Goal: Task Accomplishment & Management: Use online tool/utility

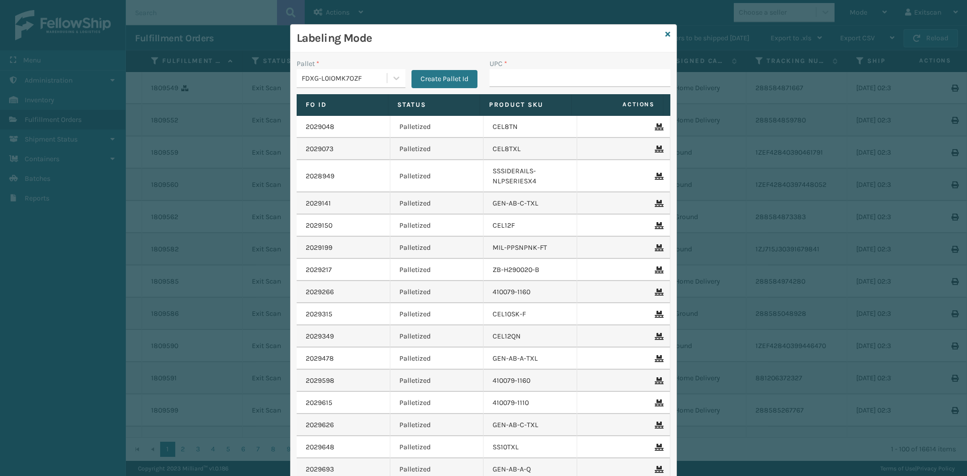
click at [578, 73] on input "UPC *" at bounding box center [579, 78] width 181 height 18
type input "ssc10-txl"
type input "SVS-REM-SLV-002"
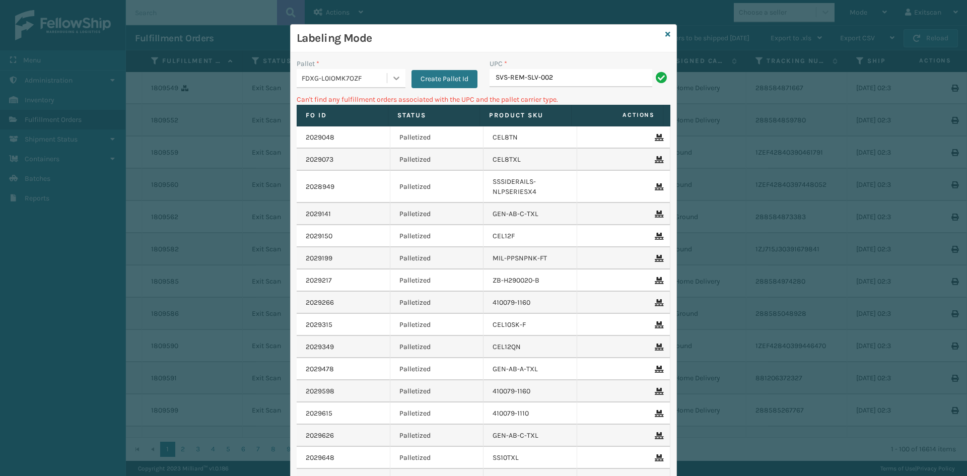
click at [398, 84] on div at bounding box center [396, 78] width 18 height 18
click at [380, 128] on div "UPSG-205L8FCPCB" at bounding box center [351, 122] width 109 height 19
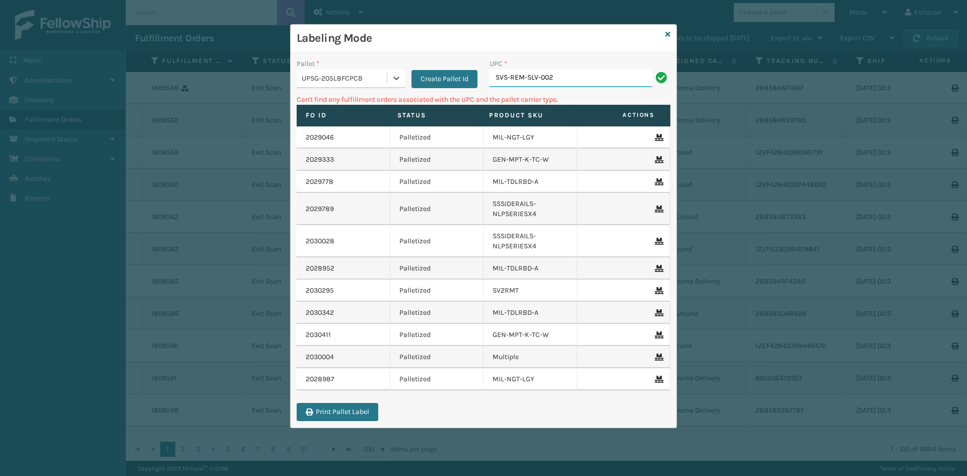
click at [559, 76] on input "SVS-REM-SLV-002" at bounding box center [570, 78] width 163 height 18
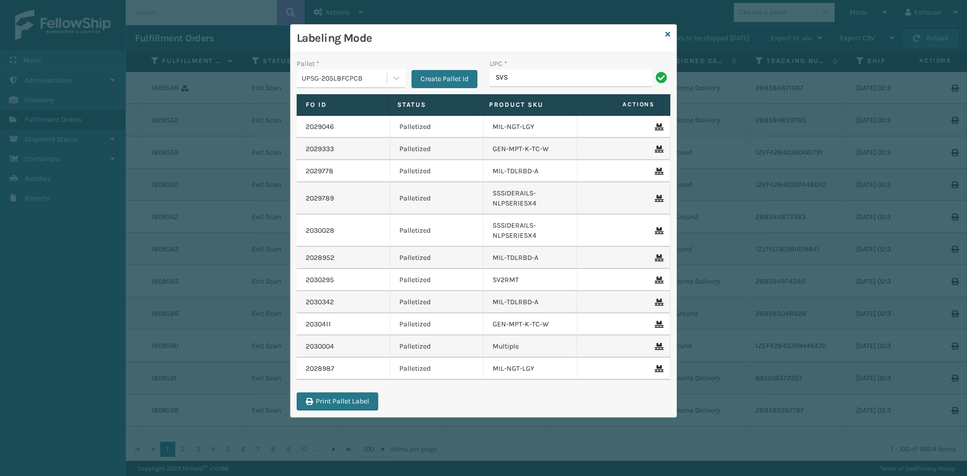
type input "SVS-REM-SLV-002"
type input "ITSATWHTK"
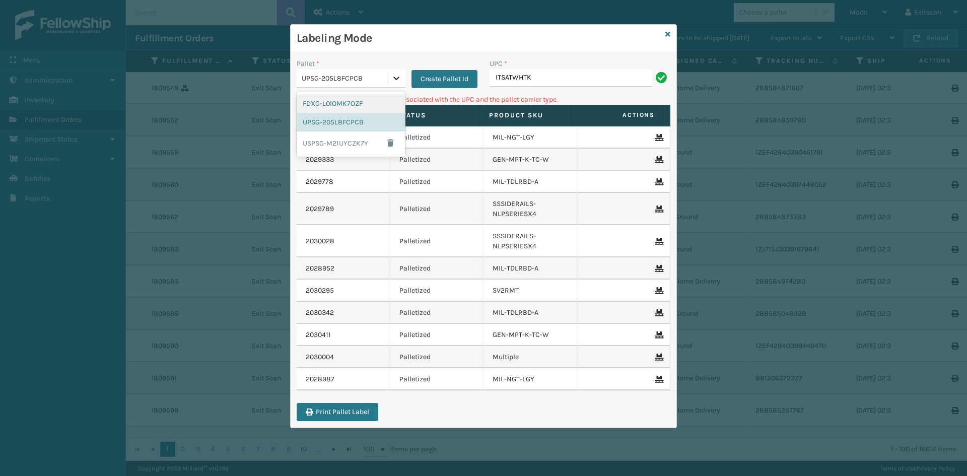
click at [391, 84] on div at bounding box center [396, 78] width 18 height 18
click at [376, 98] on div "FDXG-L0IOMK7OZF" at bounding box center [351, 103] width 109 height 19
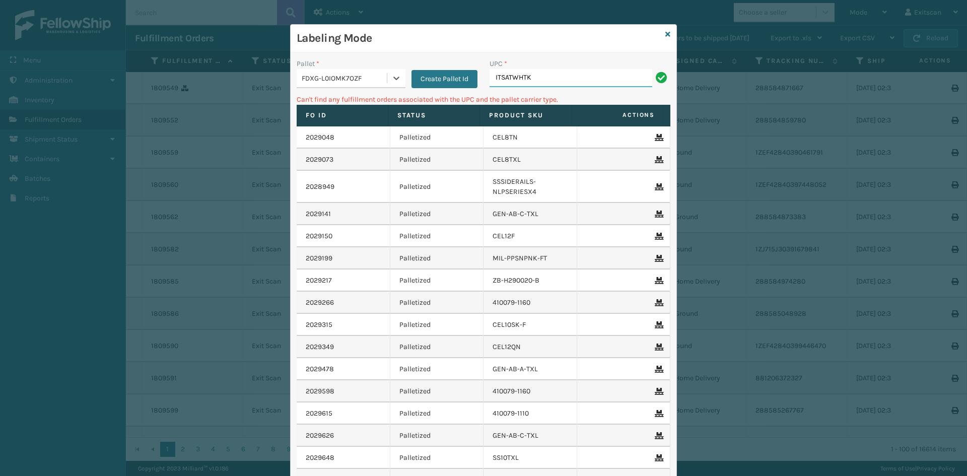
click at [558, 73] on input "ITSATWHTK" at bounding box center [570, 78] width 163 height 18
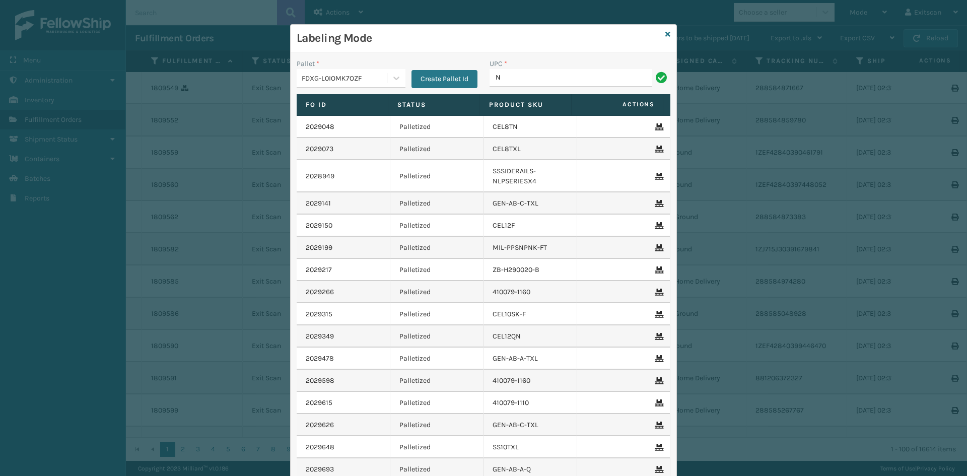
type input "NEFHBBRKT"
type input "GEN-MPT-T-TC-W"
